Goal: Information Seeking & Learning: Stay updated

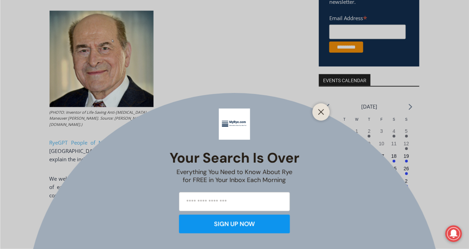
scroll to position [194, 0]
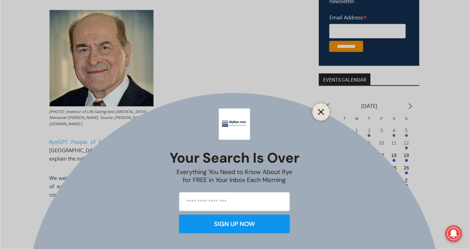
click at [320, 110] on icon "Close" at bounding box center [321, 112] width 6 height 6
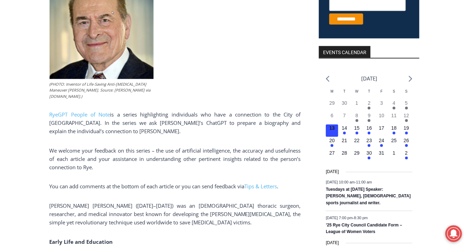
scroll to position [111, 0]
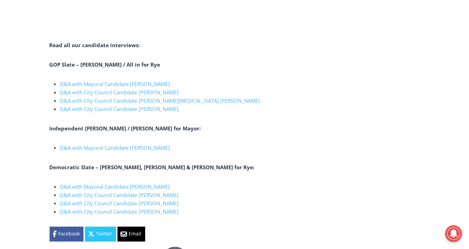
scroll to position [942, 0]
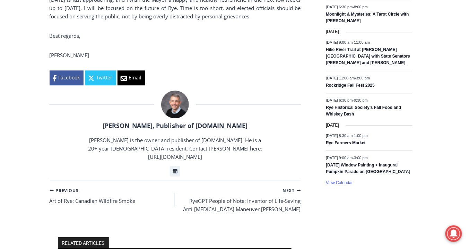
scroll to position [527, 0]
